Goal: Task Accomplishment & Management: Complete application form

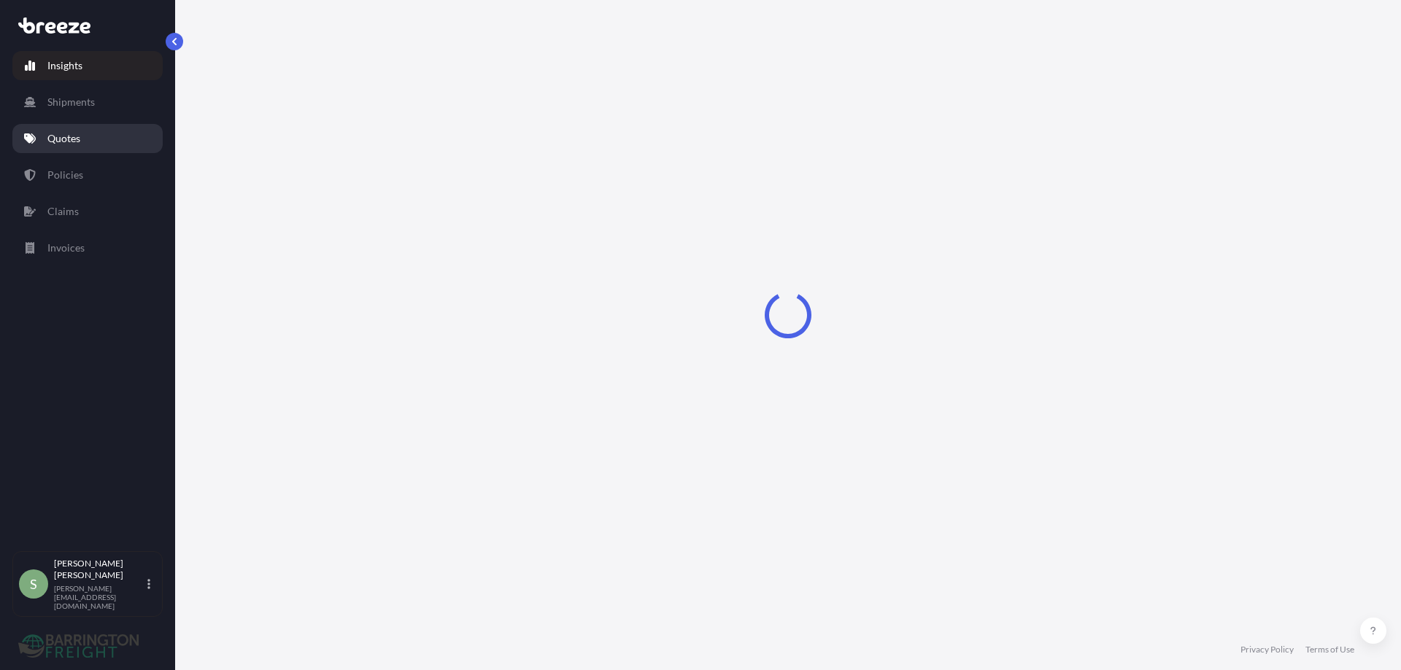
select select "2025"
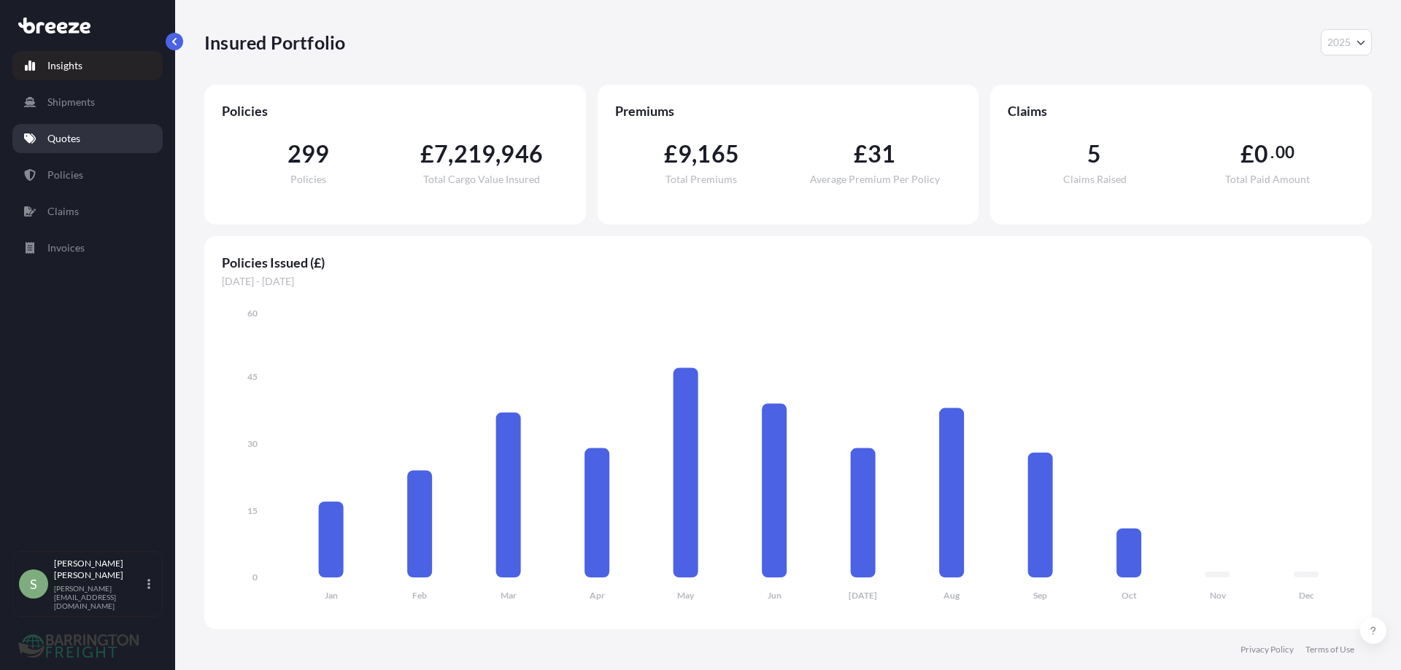
click at [63, 136] on p "Quotes" at bounding box center [63, 138] width 33 height 15
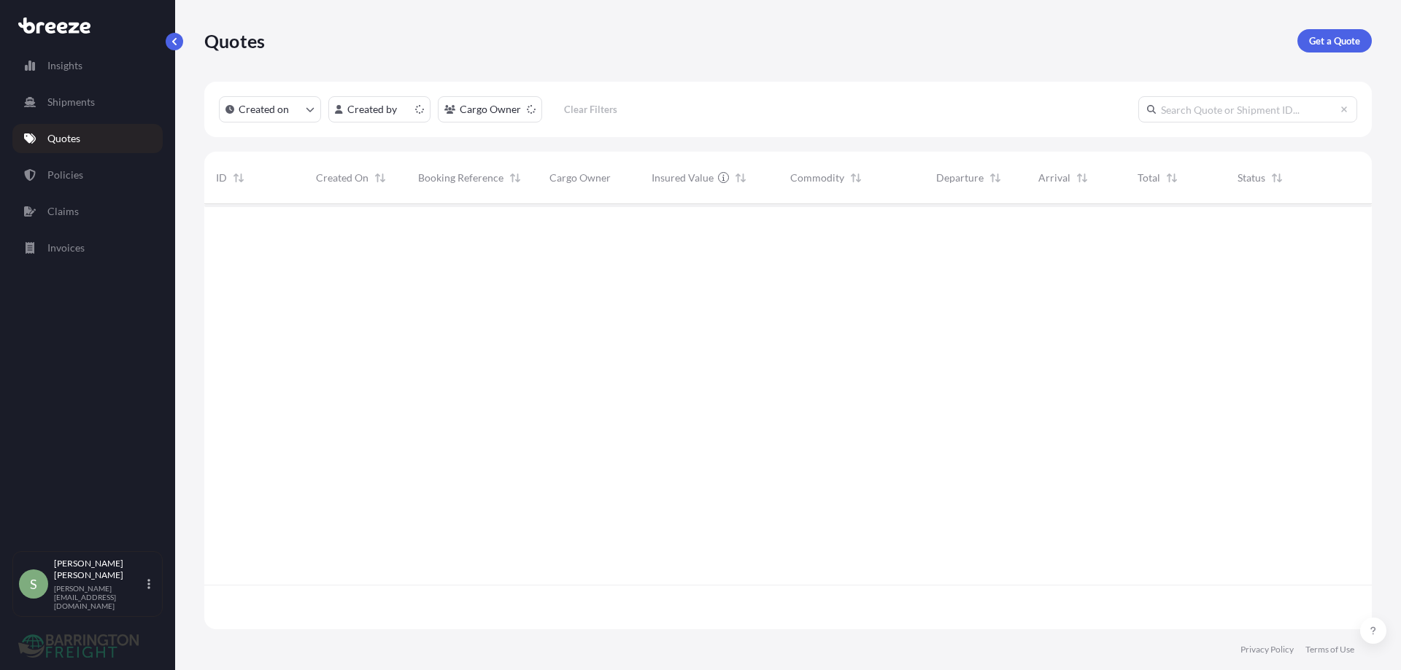
scroll to position [422, 1156]
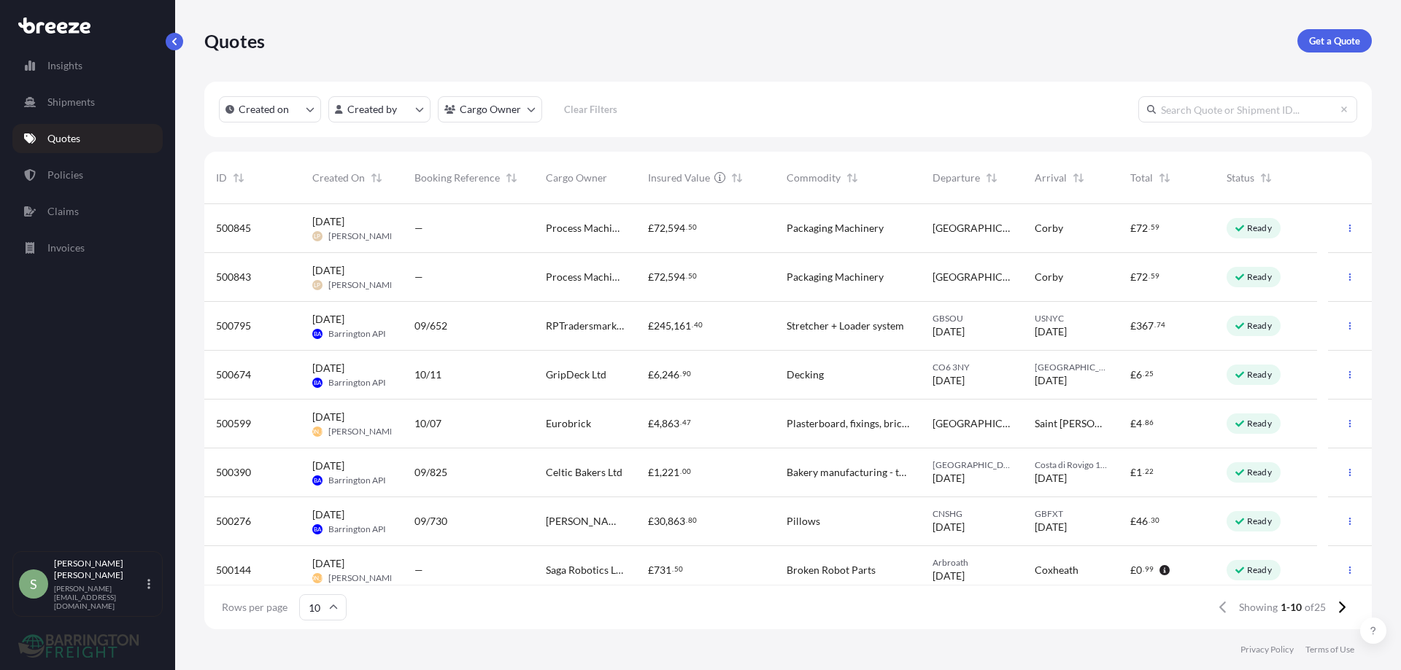
click at [591, 325] on span "RPTradersmarket Ltd" at bounding box center [585, 326] width 79 height 15
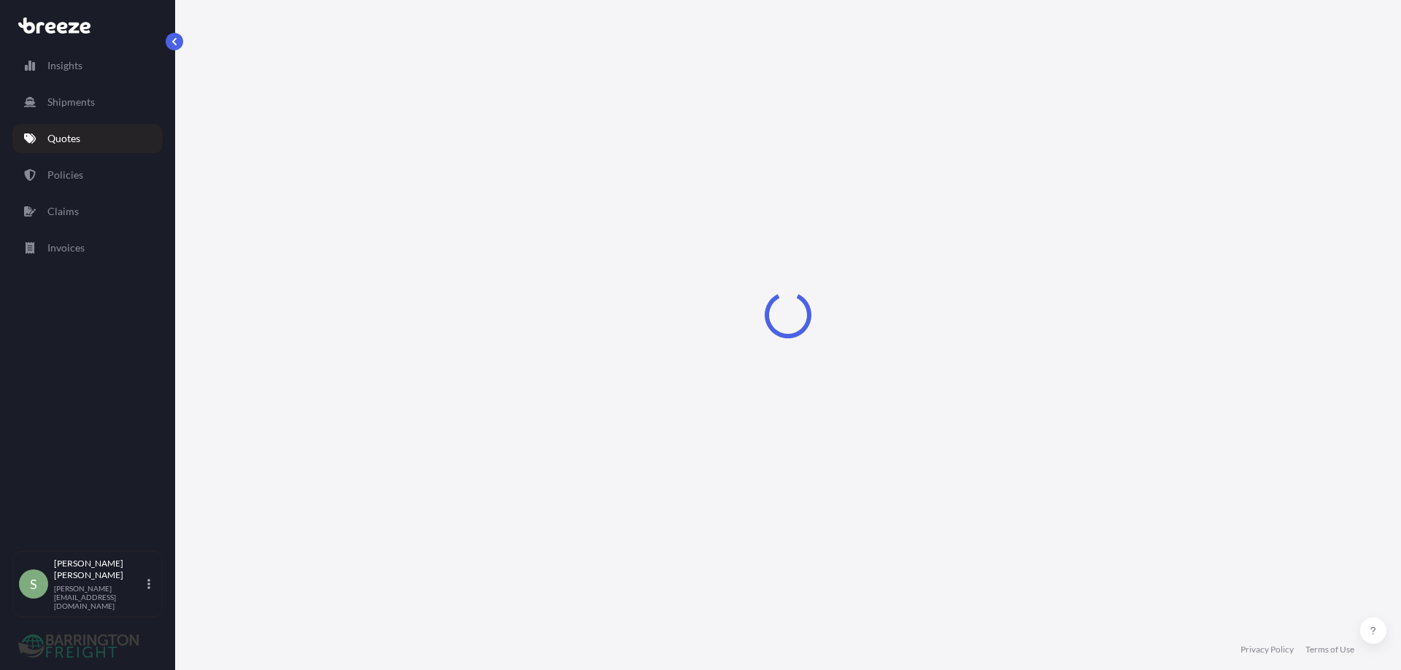
select select "Road"
select select "Sea"
select select "Road"
select select "2"
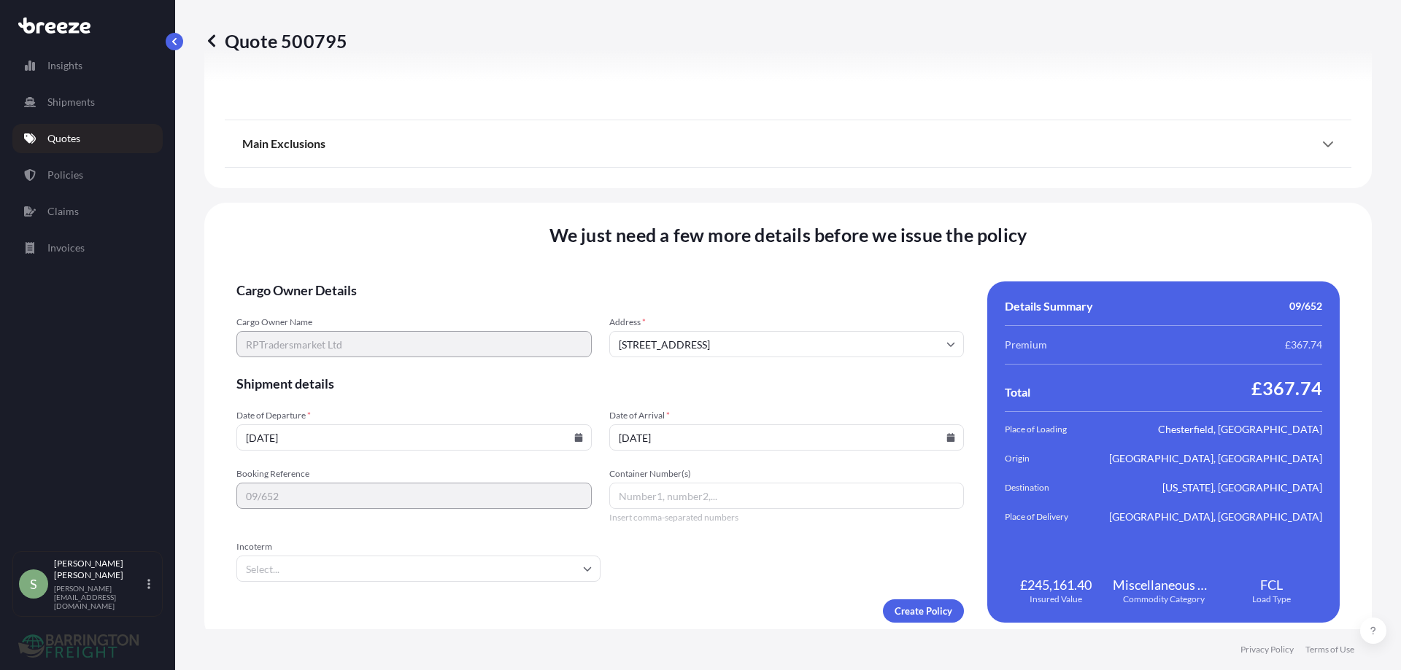
scroll to position [2017, 0]
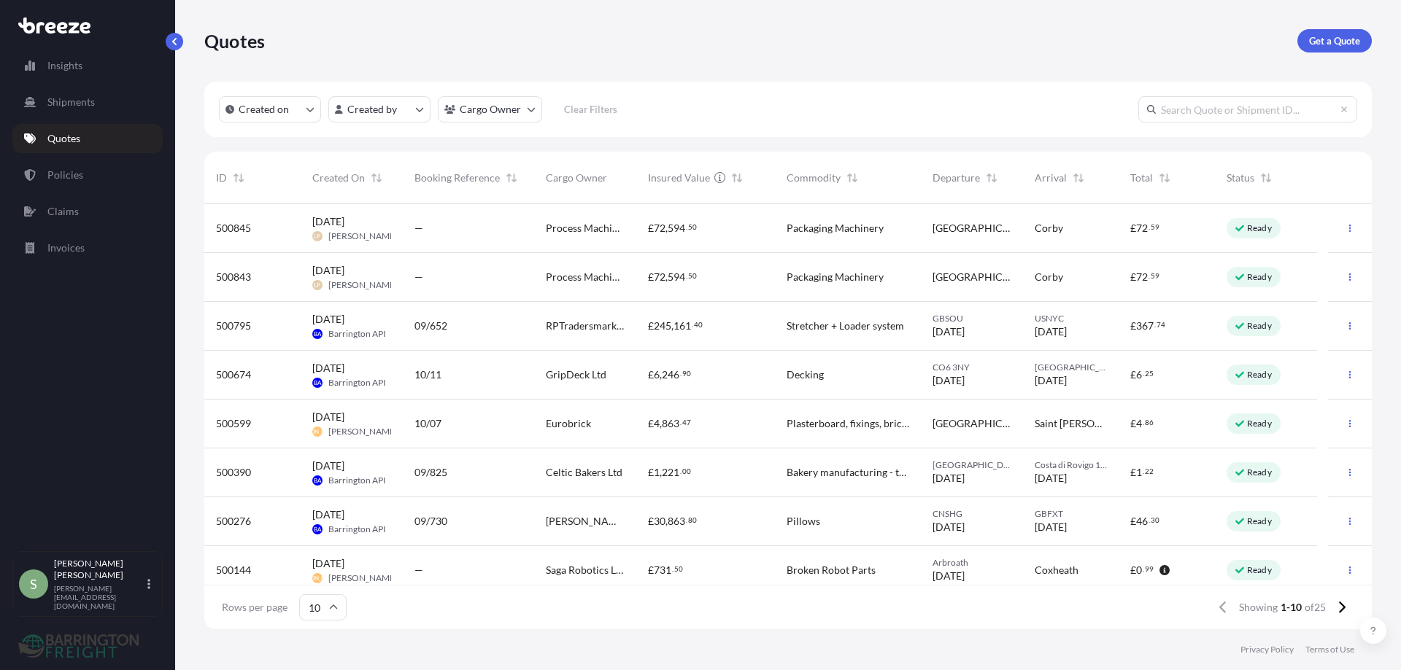
scroll to position [108, 0]
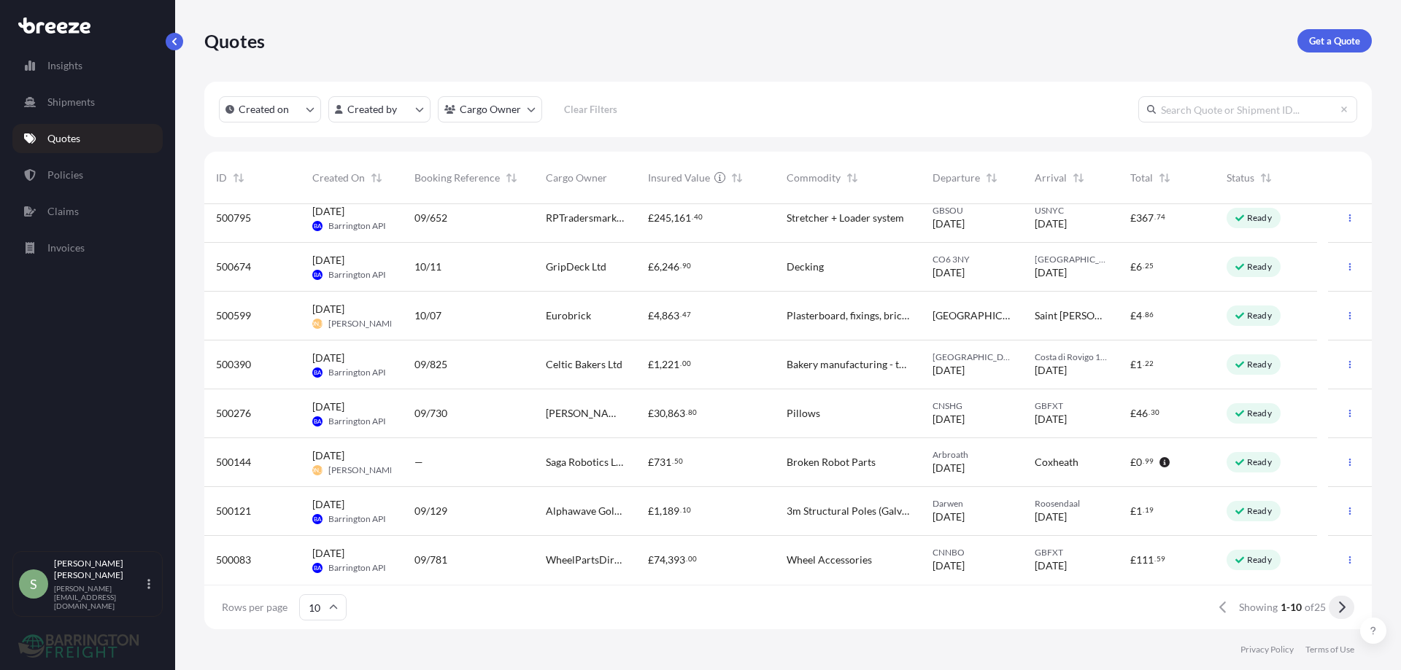
click at [1339, 610] on icon at bounding box center [1341, 607] width 8 height 13
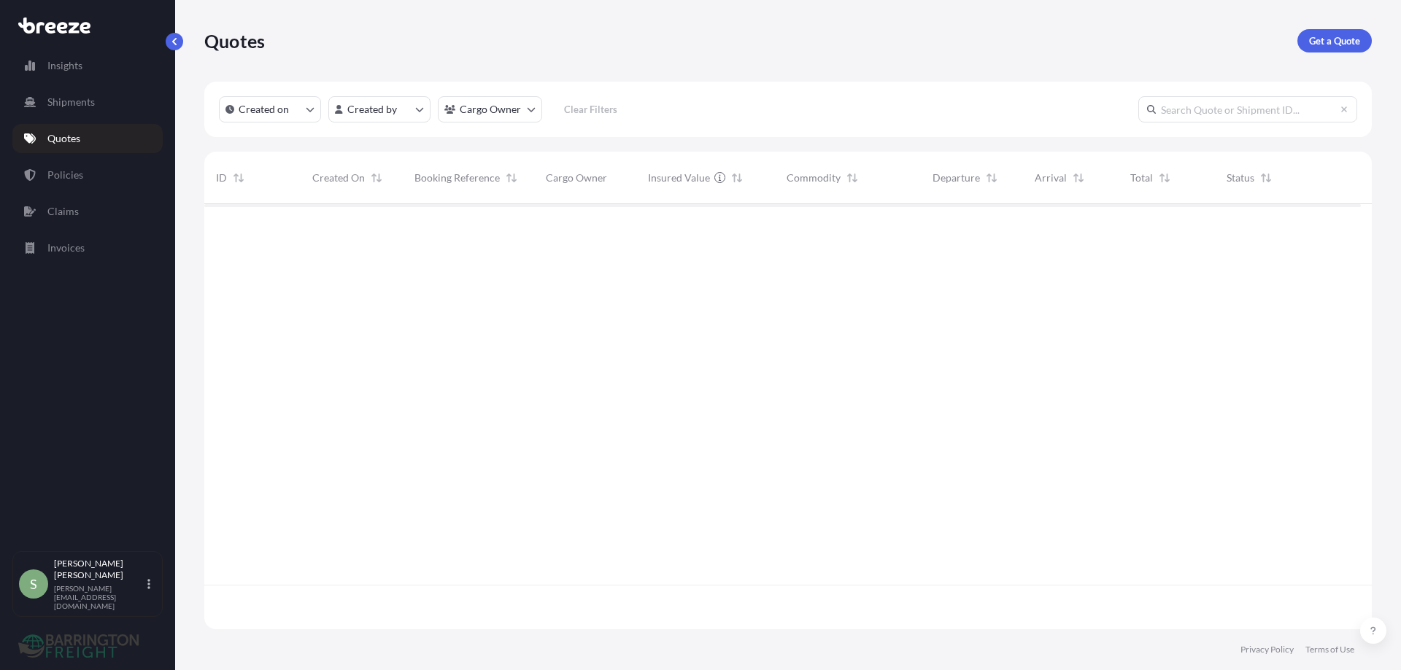
scroll to position [0, 0]
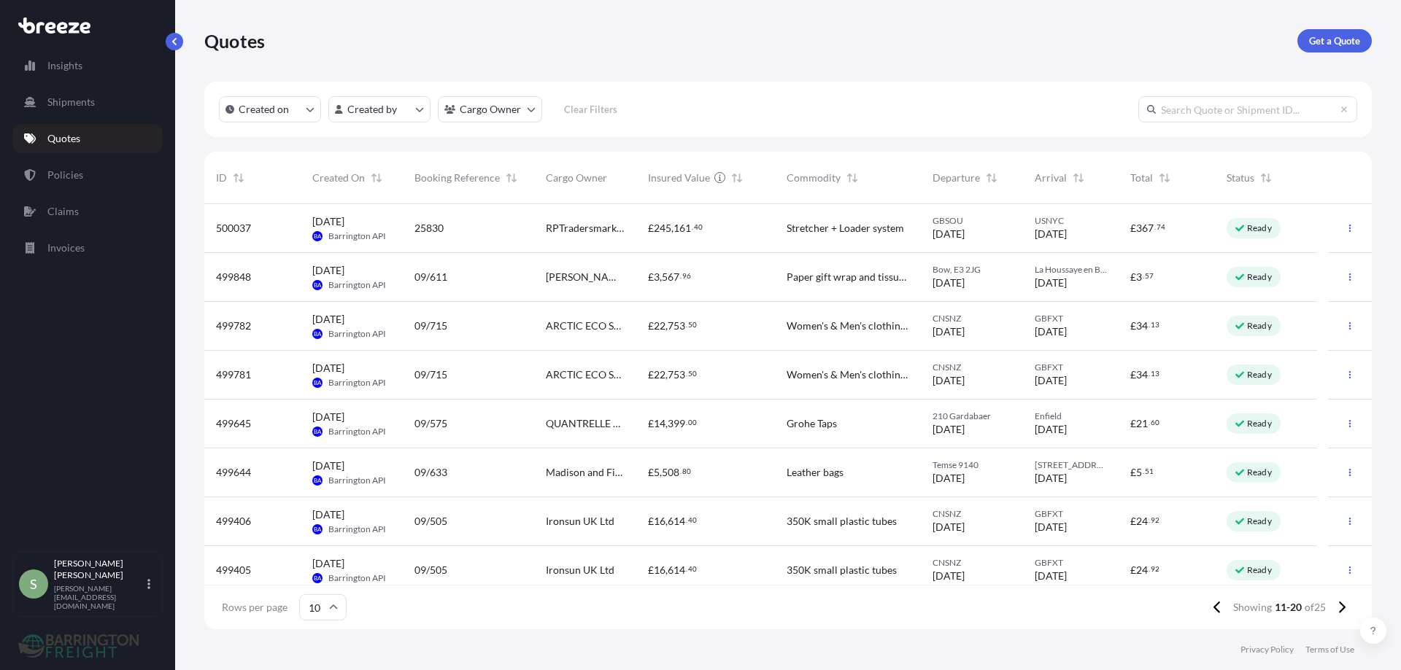
click at [636, 229] on div "£ 245 , 161 . 40" at bounding box center [705, 228] width 139 height 49
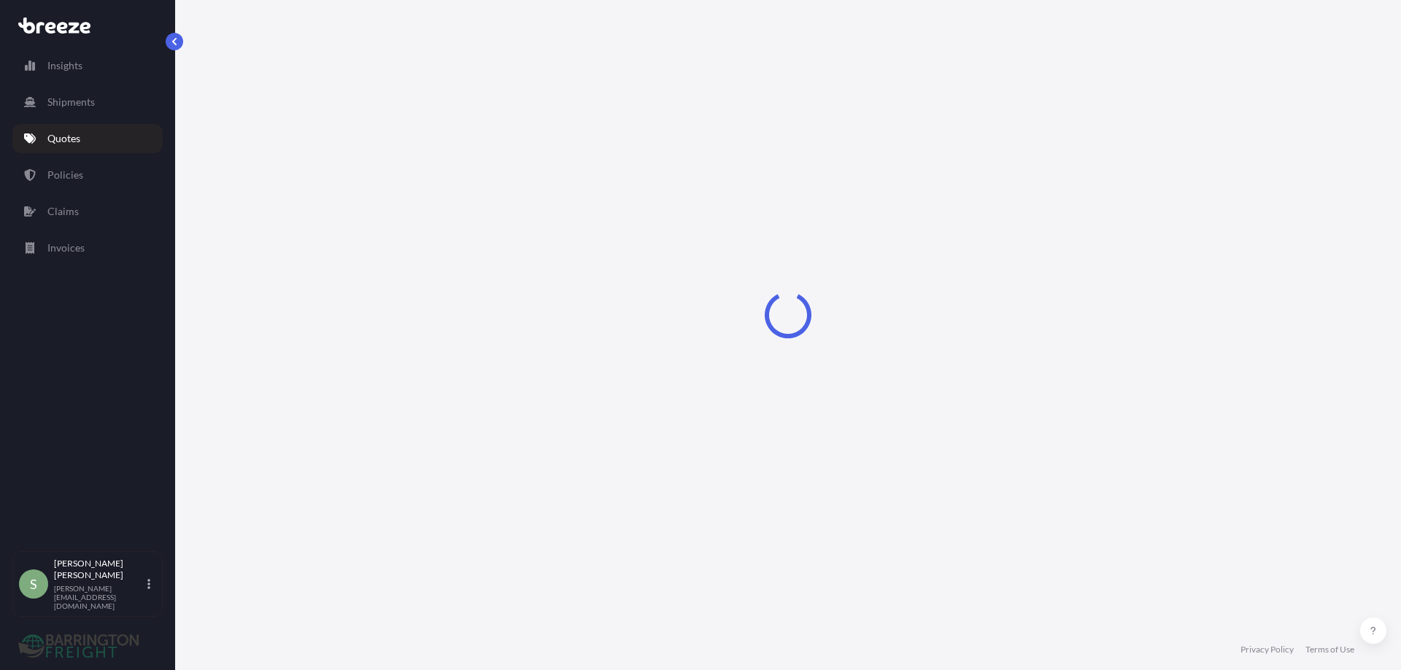
select select "Road"
select select "Sea"
select select "Road"
select select "2"
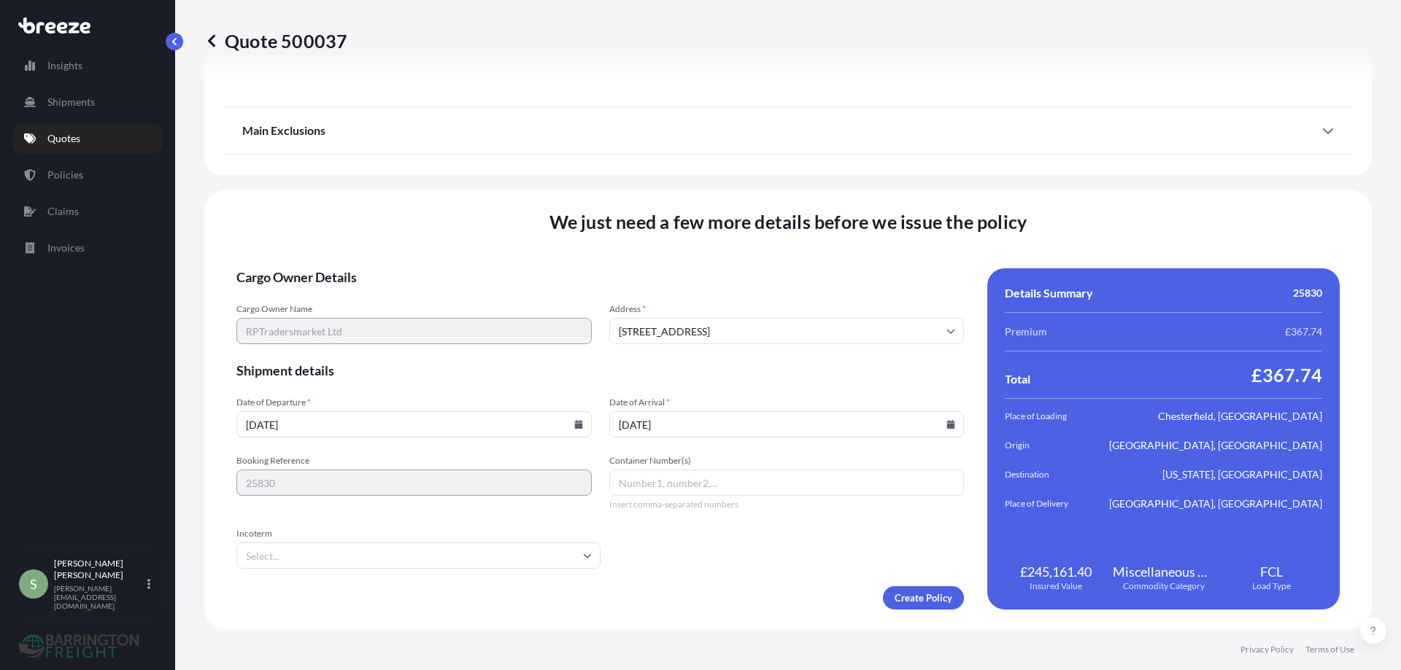
scroll to position [2017, 0]
click at [694, 325] on input "[STREET_ADDRESS]" at bounding box center [786, 330] width 355 height 26
click at [689, 368] on li "[STREET_ADDRESS]" at bounding box center [781, 369] width 340 height 28
click at [620, 484] on input "Container Number(s)" at bounding box center [786, 482] width 355 height 26
click at [324, 556] on input "Incoterm" at bounding box center [418, 555] width 364 height 26
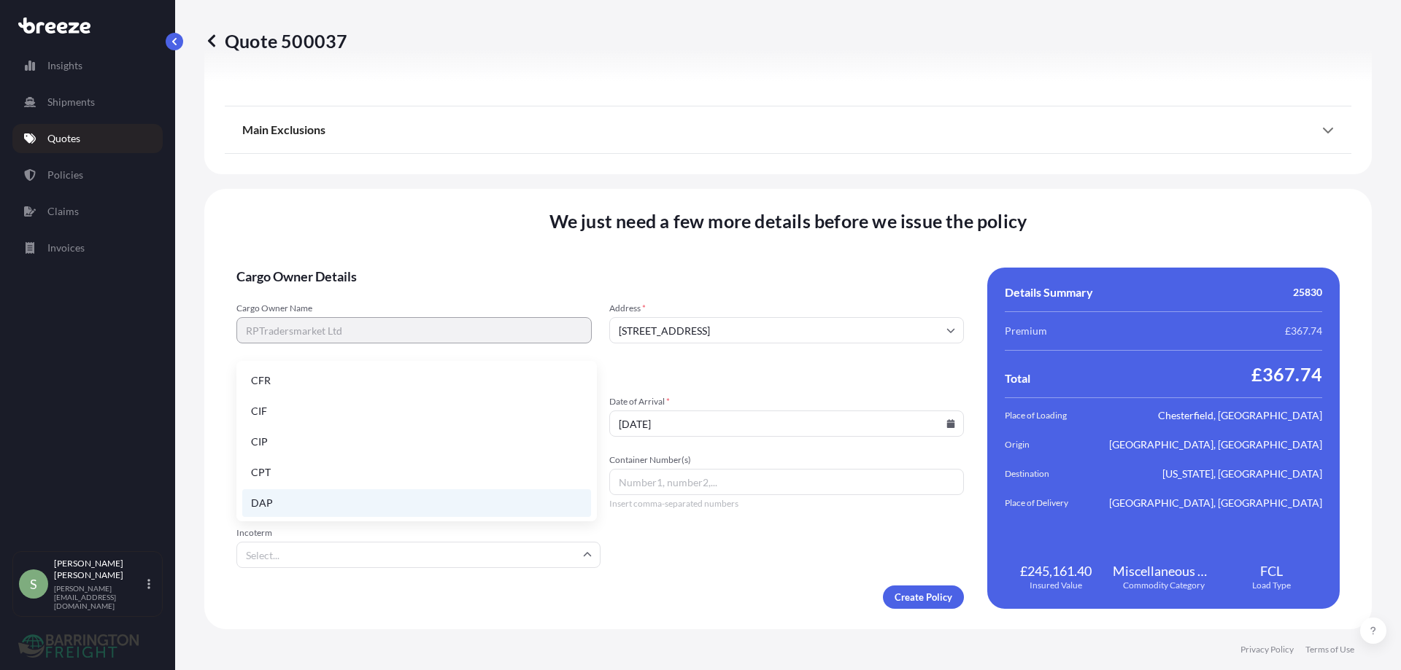
click at [271, 504] on li "DAP" at bounding box center [416, 503] width 349 height 28
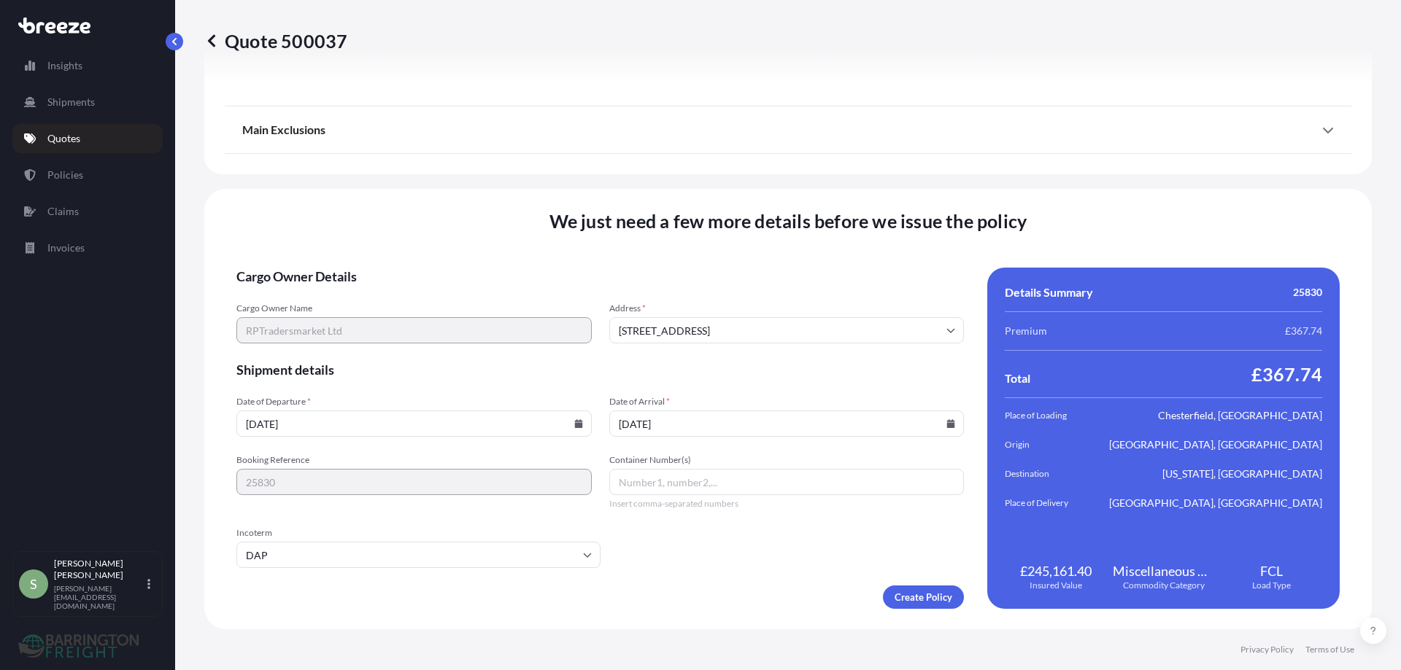
click at [658, 554] on form "Cargo Owner Details Cargo Owner Name RPTradersmarket Ltd Address [GEOGRAPHIC_DA…" at bounding box center [599, 438] width 727 height 341
click at [367, 425] on input "[DATE]" at bounding box center [413, 424] width 355 height 26
click at [574, 422] on icon at bounding box center [578, 423] width 9 height 9
click at [339, 193] on icon at bounding box center [336, 197] width 6 height 9
click at [409, 261] on button "9" at bounding box center [397, 263] width 23 height 23
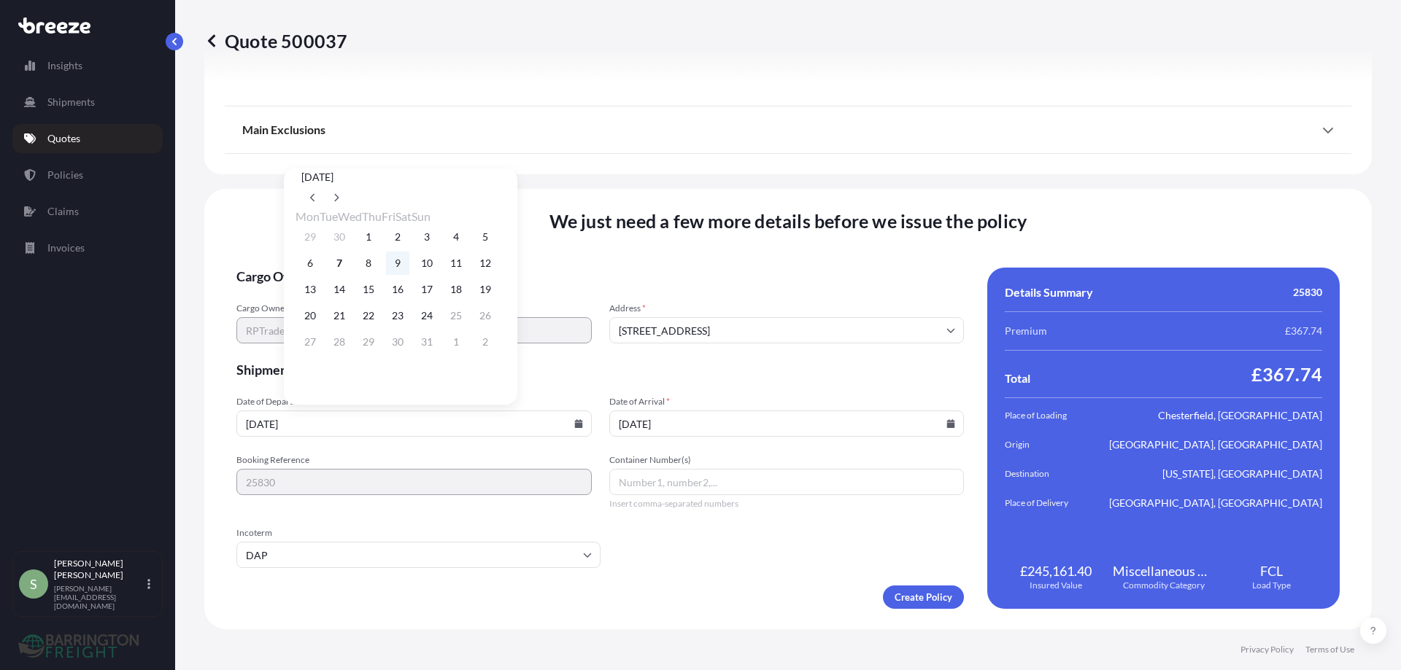
type input "[DATE]"
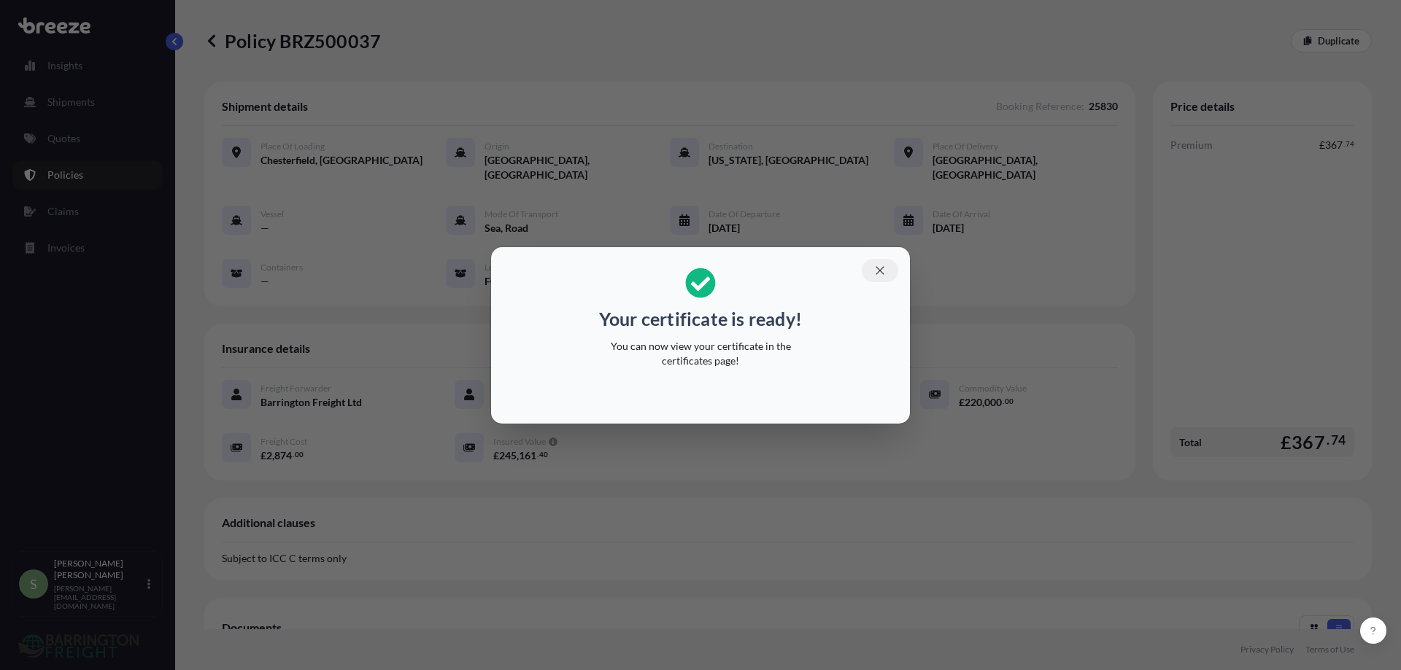
click at [876, 268] on icon "button" at bounding box center [879, 270] width 13 height 13
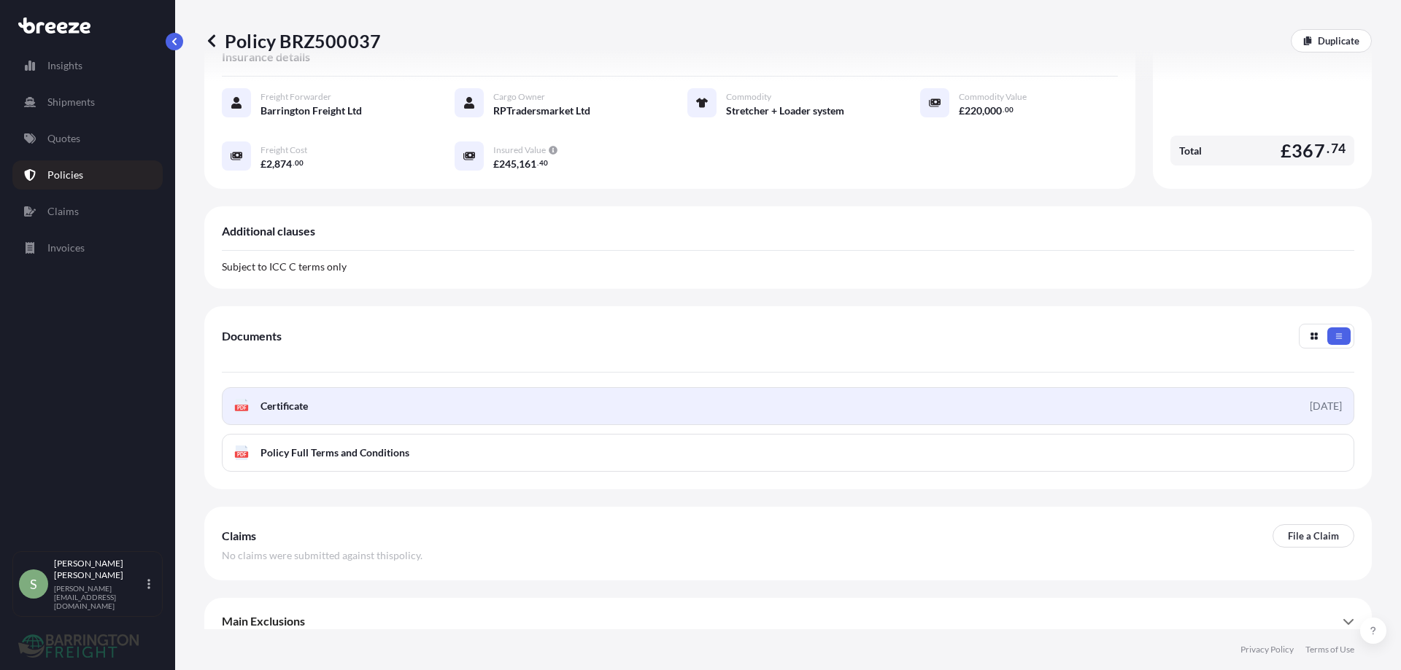
scroll to position [293, 0]
click at [284, 398] on span "Certificate" at bounding box center [283, 405] width 47 height 15
